Goal: Task Accomplishment & Management: Manage account settings

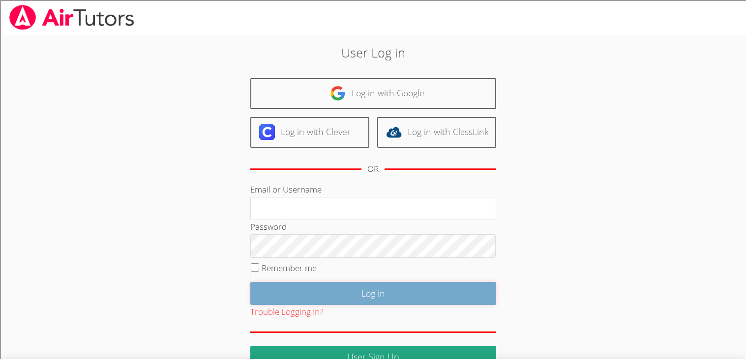
click at [426, 282] on input "Log in" at bounding box center [373, 293] width 246 height 23
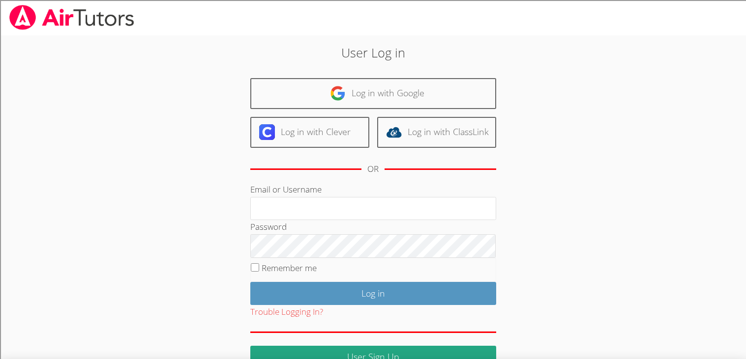
click at [425, 275] on fieldset "Remember me" at bounding box center [373, 270] width 246 height 25
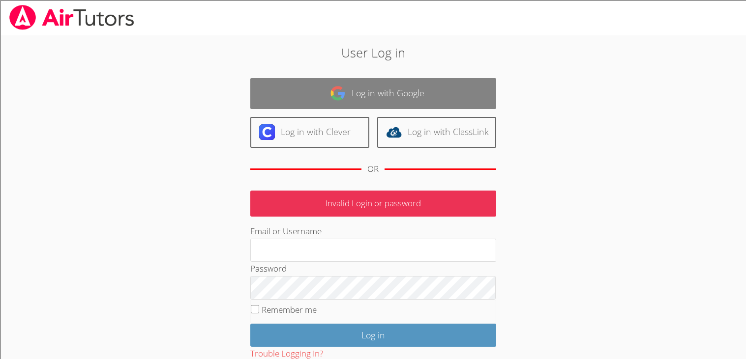
click at [333, 107] on link "Log in with Google" at bounding box center [373, 93] width 246 height 31
